Goal: Information Seeking & Learning: Learn about a topic

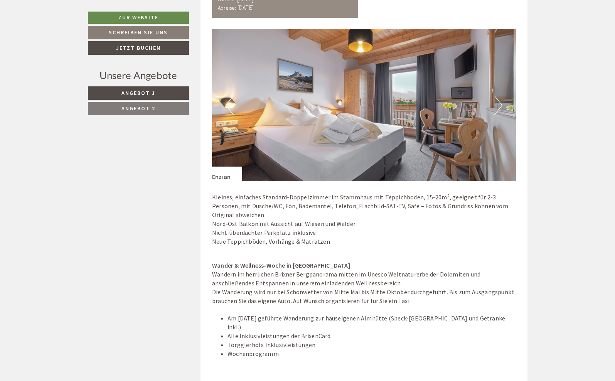
scroll to position [628, 0]
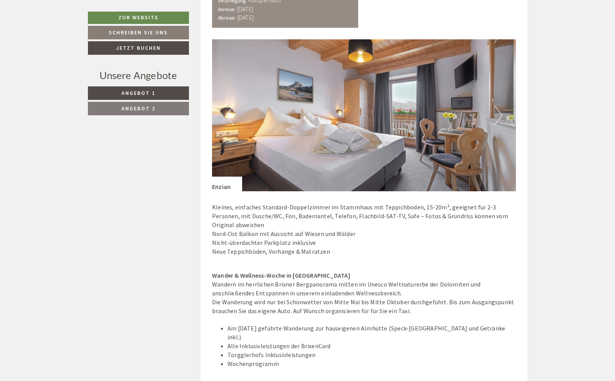
click at [497, 108] on button "Next" at bounding box center [498, 115] width 8 height 19
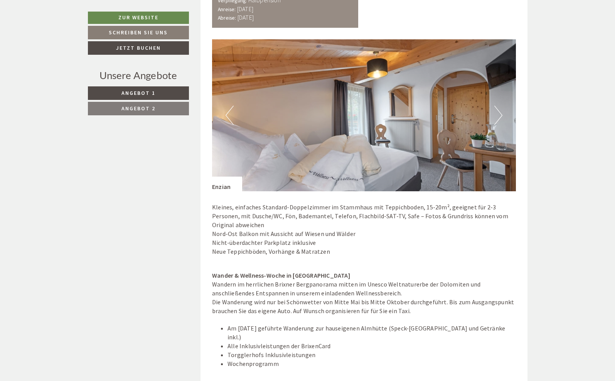
click at [497, 108] on button "Next" at bounding box center [498, 115] width 8 height 19
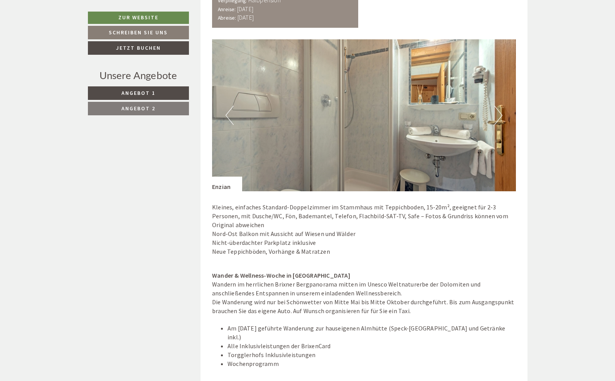
click at [497, 108] on button "Next" at bounding box center [498, 115] width 8 height 19
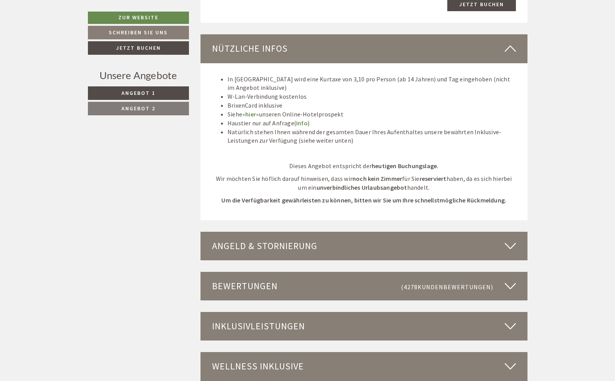
scroll to position [1896, 0]
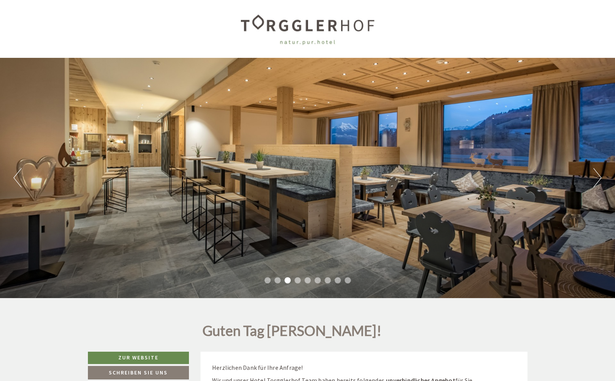
click at [275, 279] on li "2" at bounding box center [277, 280] width 6 height 6
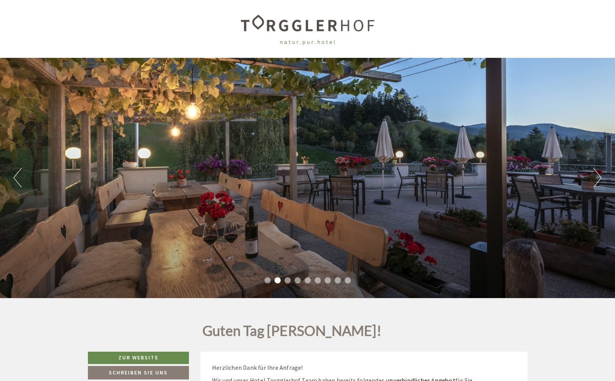
click at [269, 281] on li "1" at bounding box center [267, 280] width 6 height 6
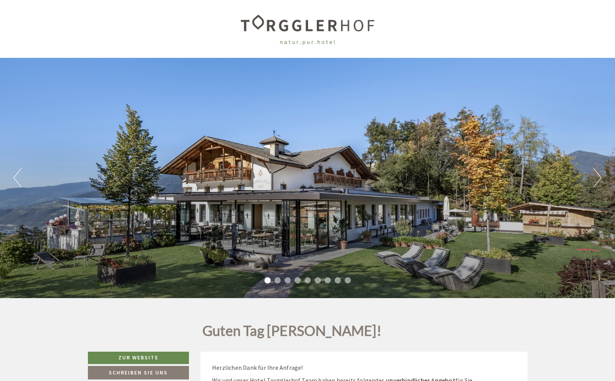
click at [289, 280] on li "3" at bounding box center [287, 280] width 6 height 6
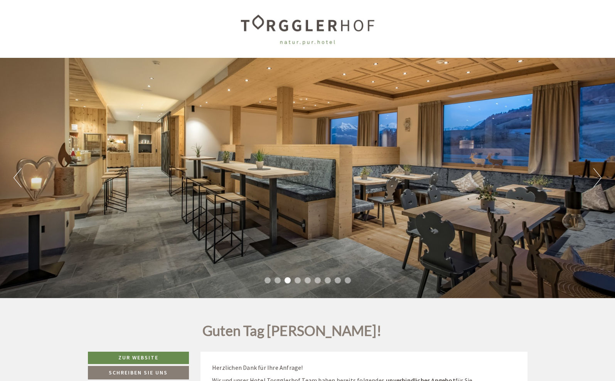
click at [299, 280] on li "4" at bounding box center [297, 280] width 6 height 6
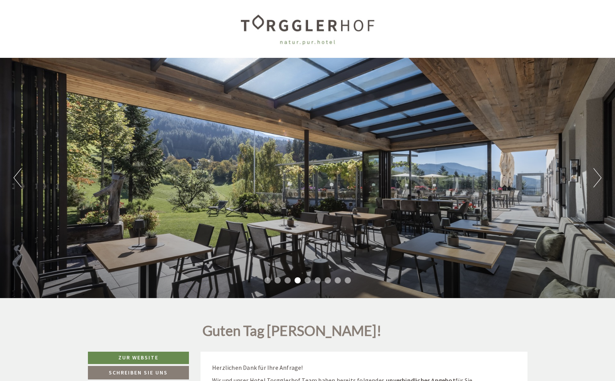
click at [306, 280] on li "5" at bounding box center [307, 280] width 6 height 6
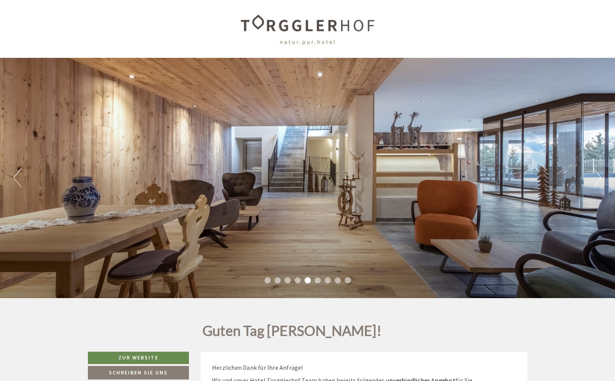
click at [315, 280] on li "6" at bounding box center [317, 280] width 6 height 6
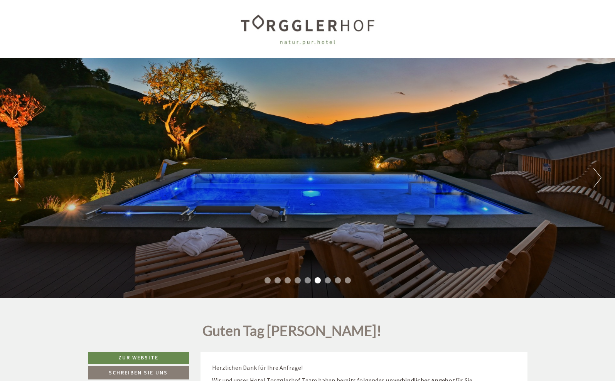
click at [330, 279] on li "7" at bounding box center [327, 280] width 6 height 6
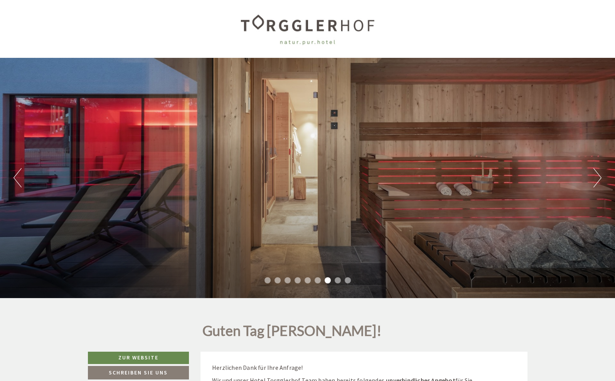
click at [336, 279] on li "8" at bounding box center [337, 280] width 6 height 6
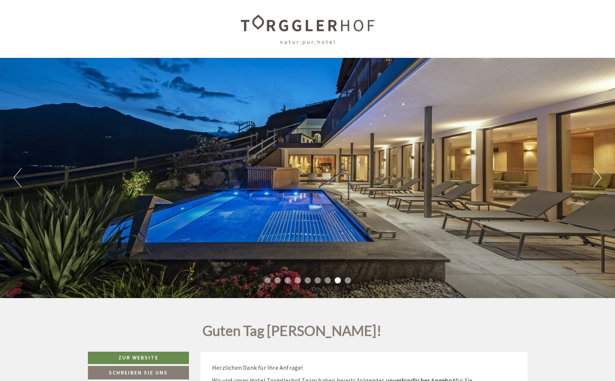
click at [347, 279] on li "9" at bounding box center [347, 280] width 6 height 6
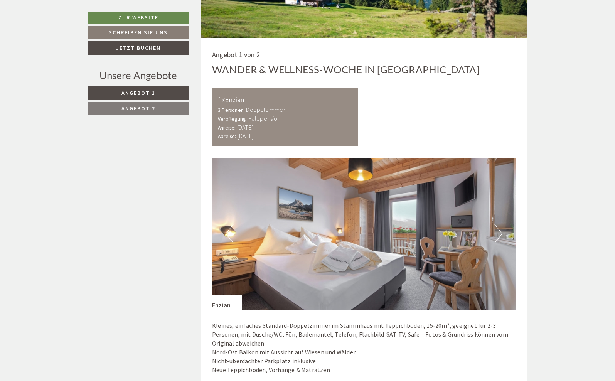
scroll to position [519, 0]
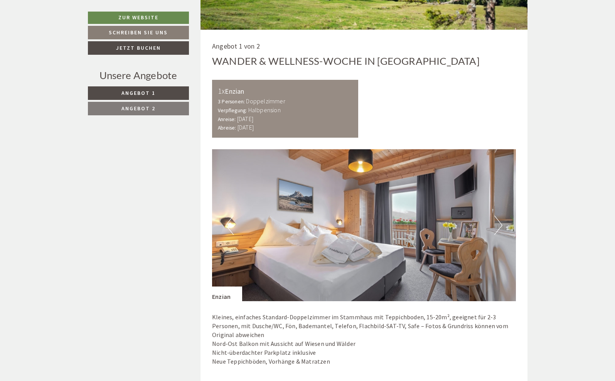
click at [498, 232] on button "Next" at bounding box center [498, 224] width 8 height 19
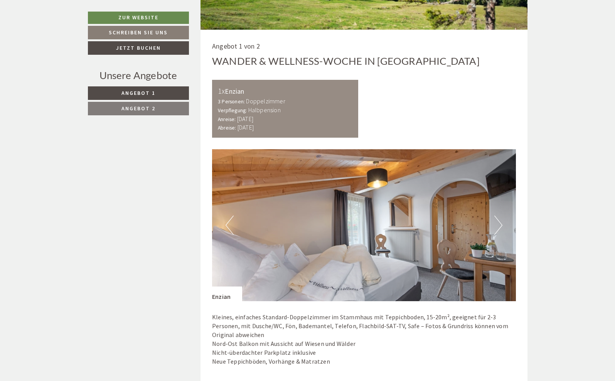
click at [497, 230] on button "Next" at bounding box center [498, 224] width 8 height 19
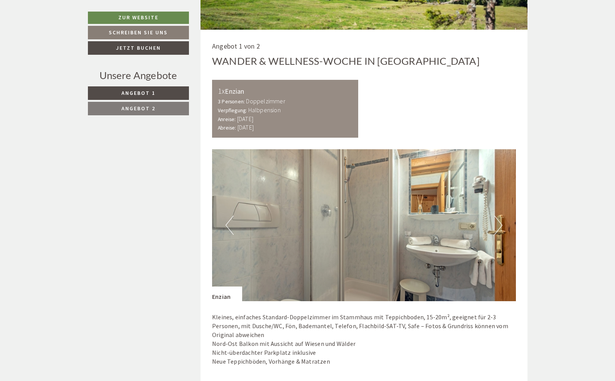
click at [497, 230] on button "Next" at bounding box center [498, 224] width 8 height 19
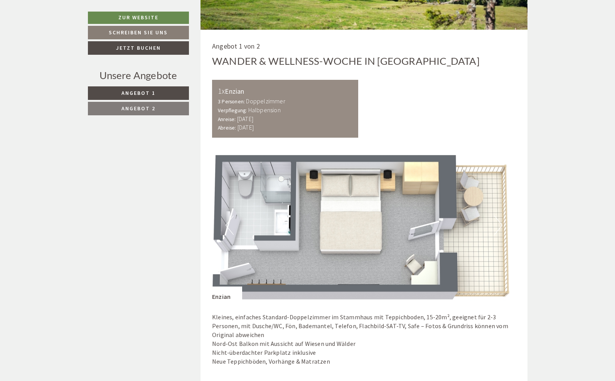
click at [497, 230] on button "Next" at bounding box center [498, 224] width 8 height 19
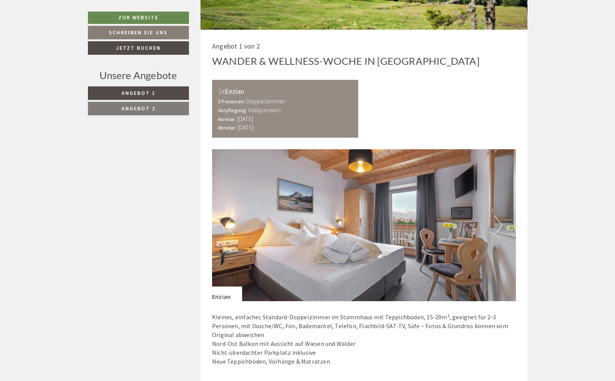
click at [497, 230] on button "Next" at bounding box center [498, 224] width 8 height 19
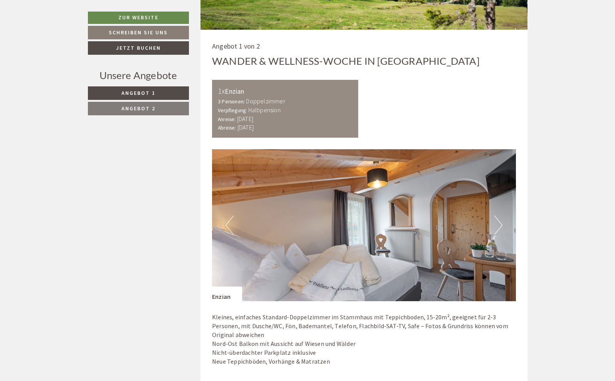
click at [497, 230] on button "Next" at bounding box center [498, 224] width 8 height 19
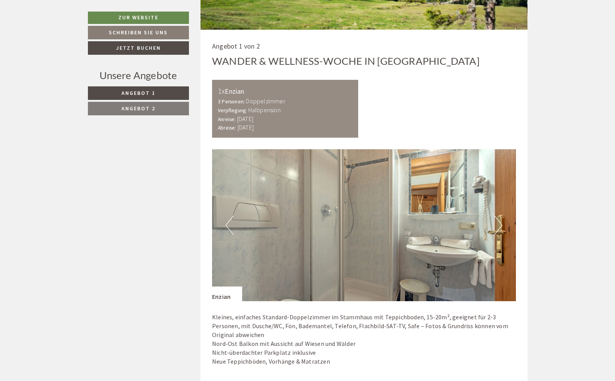
click at [497, 230] on button "Next" at bounding box center [498, 224] width 8 height 19
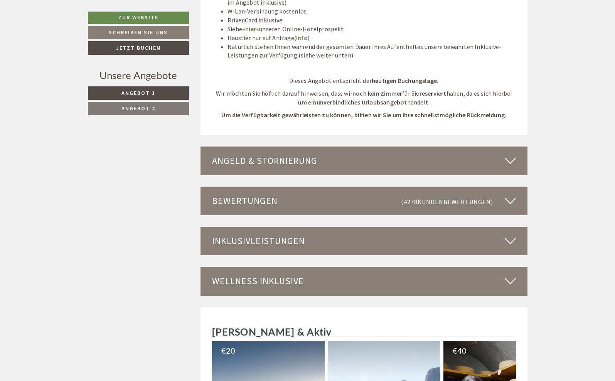
scroll to position [1983, 0]
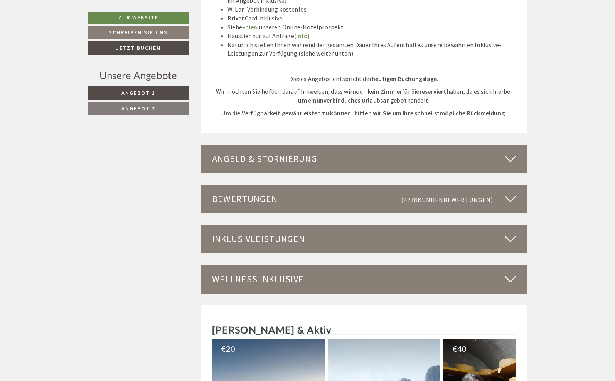
click at [390, 225] on div "Inklusivleistungen" at bounding box center [363, 239] width 327 height 29
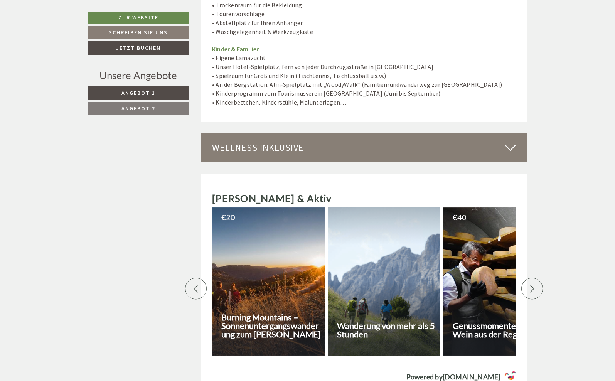
scroll to position [2769, 0]
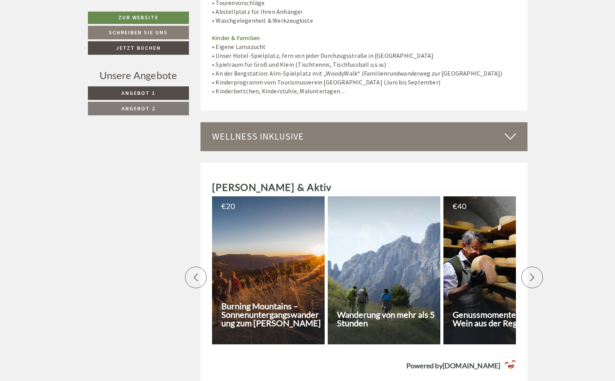
click at [440, 122] on div "Wellness inklusive" at bounding box center [363, 136] width 327 height 29
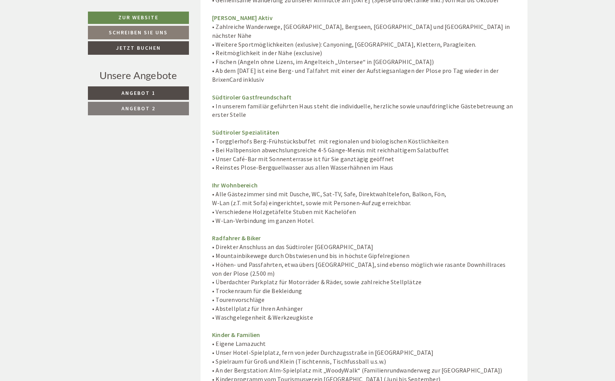
scroll to position [2458, 0]
